Goal: Task Accomplishment & Management: Manage account settings

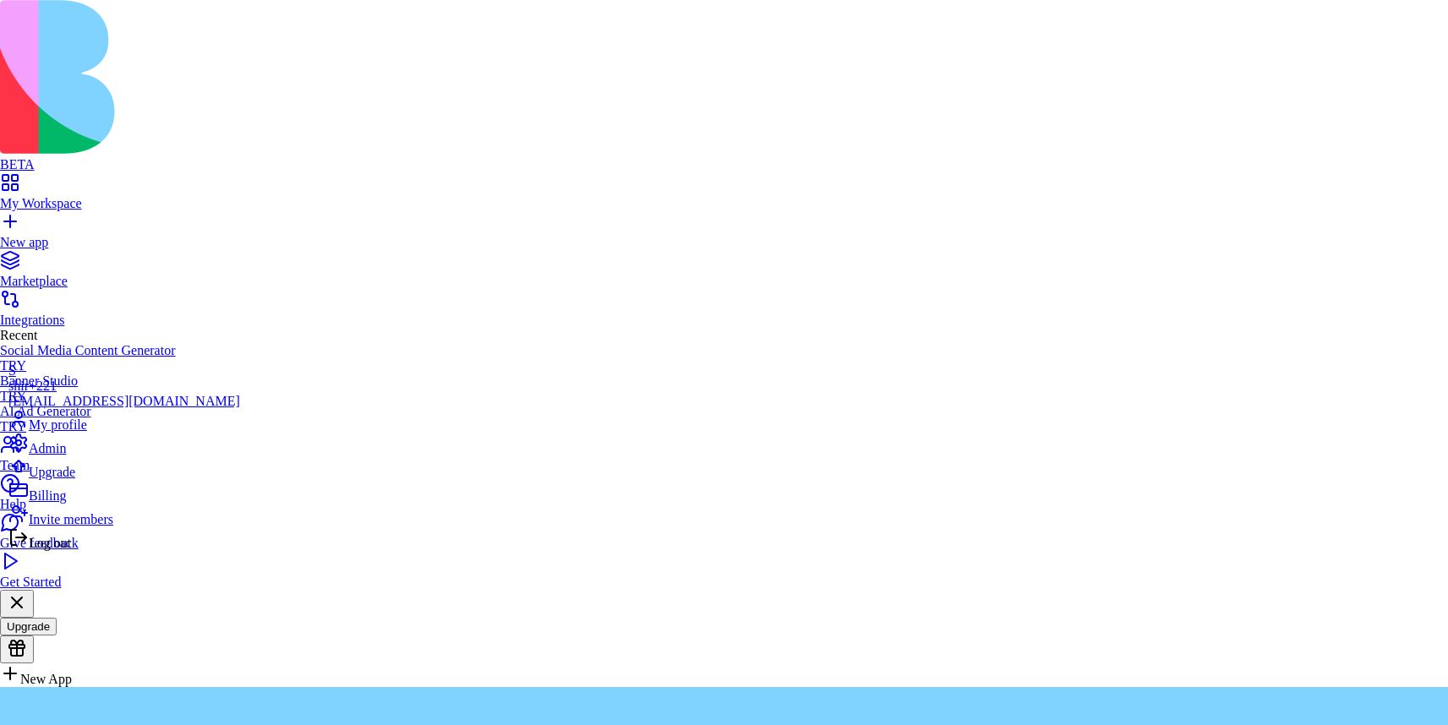
click at [66, 503] on span "Billing" at bounding box center [47, 495] width 37 height 14
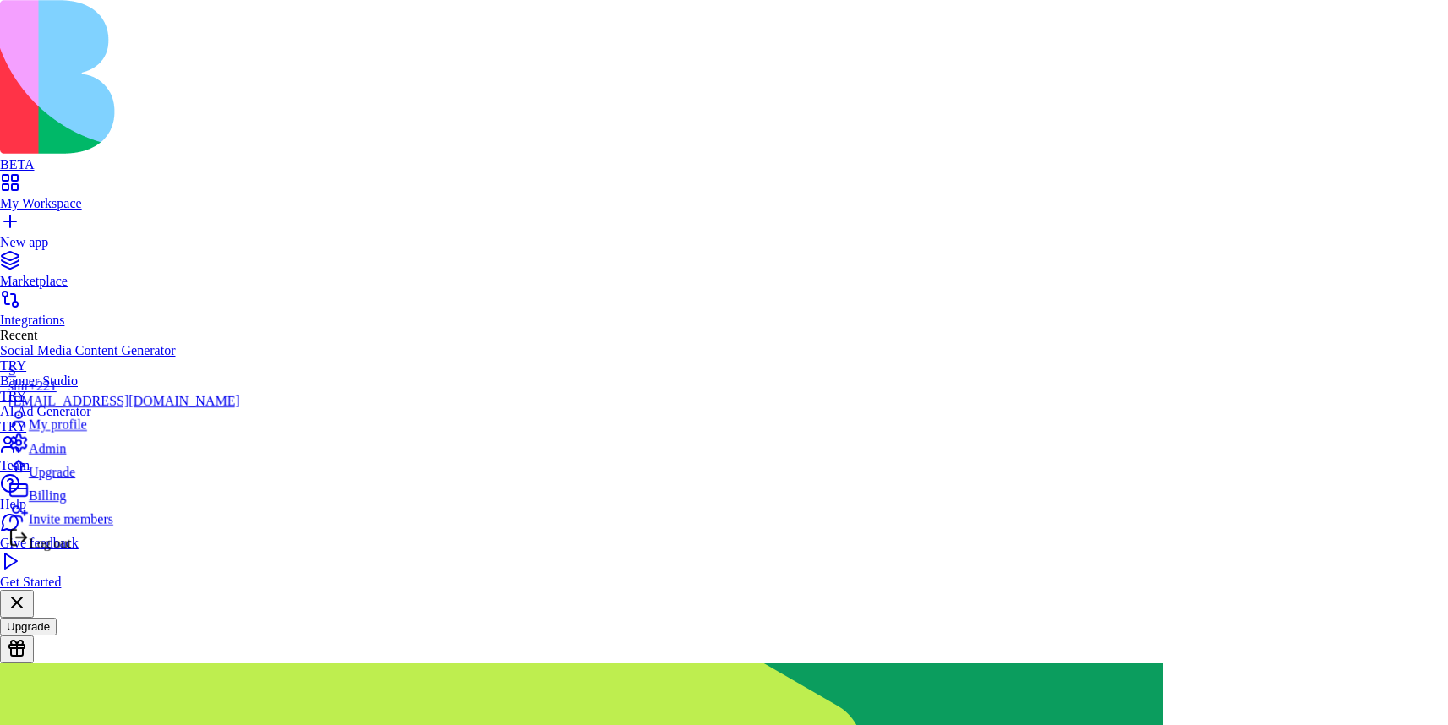
click at [66, 503] on span "Billing" at bounding box center [47, 495] width 37 height 14
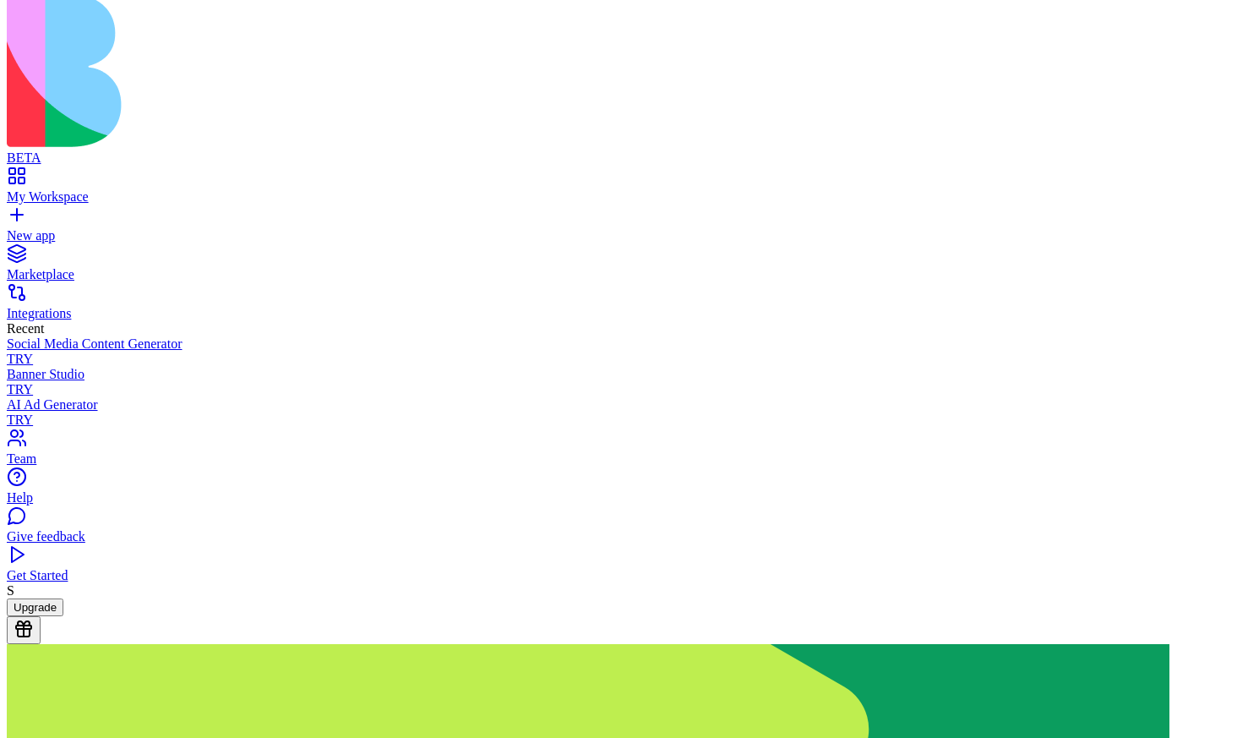
scroll to position [16, 0]
